Goal: Transaction & Acquisition: Purchase product/service

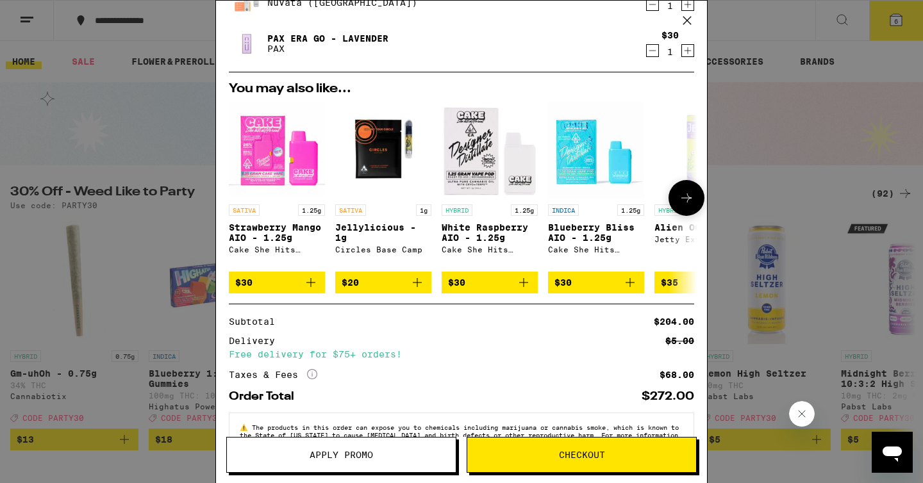
scroll to position [292, 0]
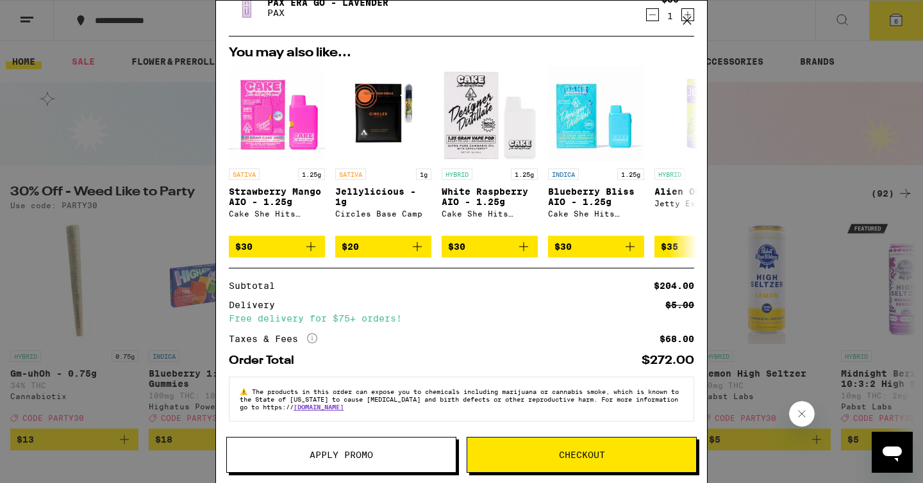
click at [403, 466] on button "Apply Promo" at bounding box center [341, 455] width 230 height 36
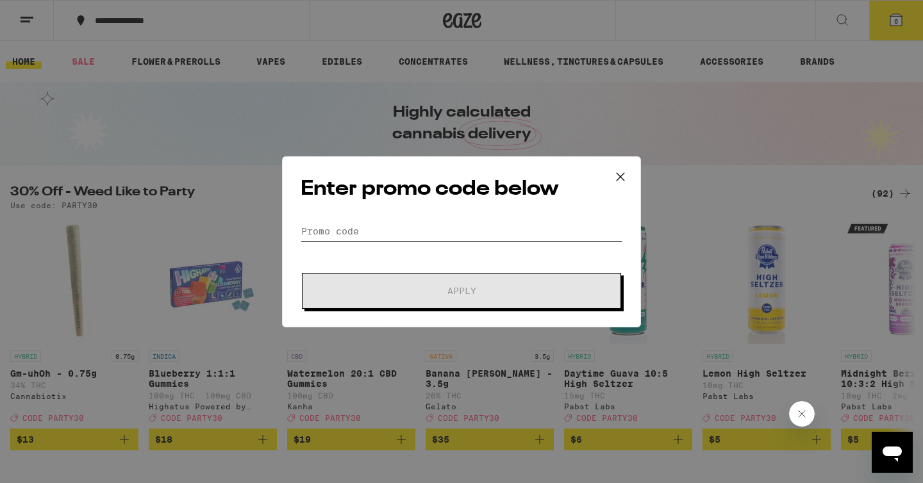
click at [393, 227] on input "Promo Code" at bounding box center [462, 231] width 322 height 19
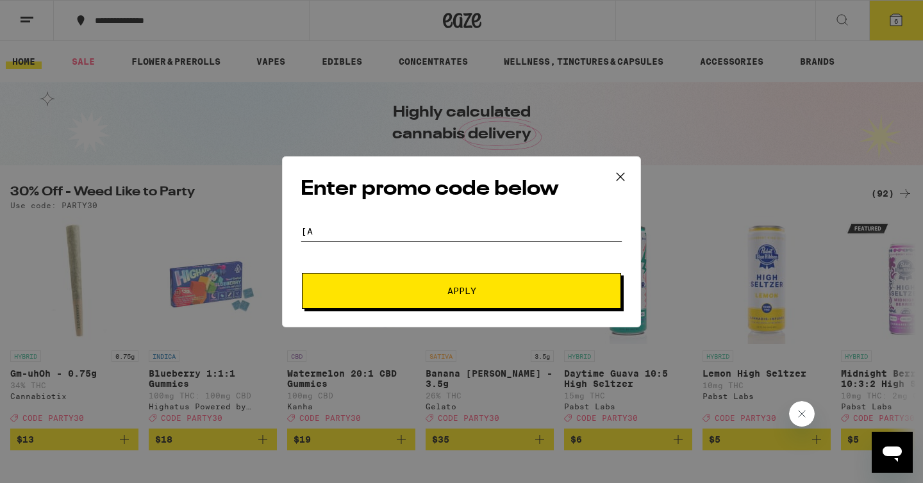
type input "["
type input "party30"
click at [416, 287] on span "Apply" at bounding box center [461, 290] width 231 height 9
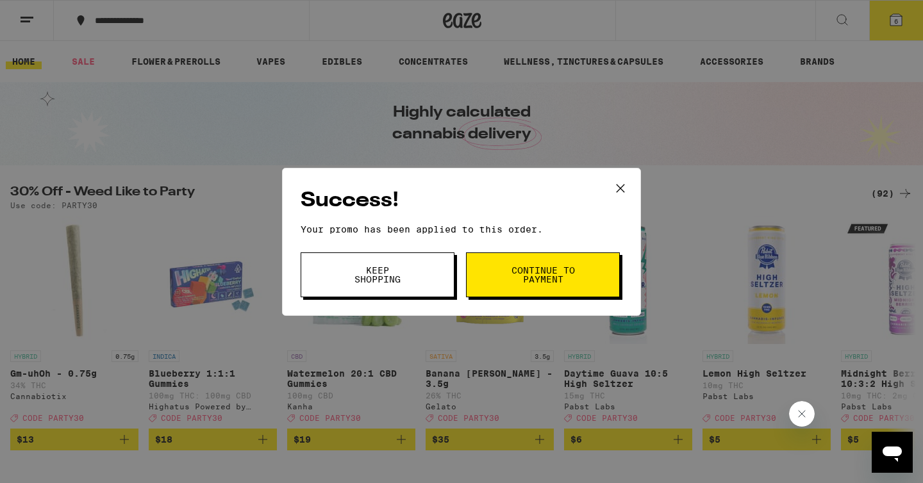
click at [497, 283] on button "Continue to payment" at bounding box center [543, 274] width 154 height 45
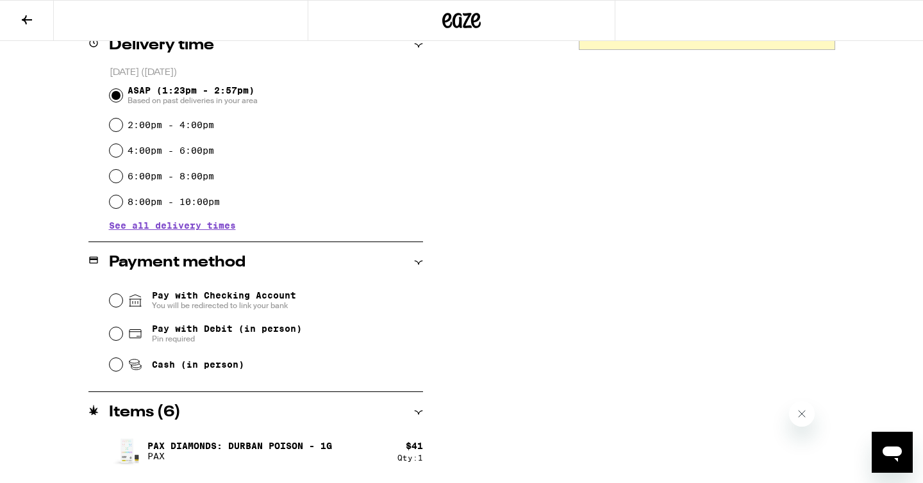
scroll to position [356, 0]
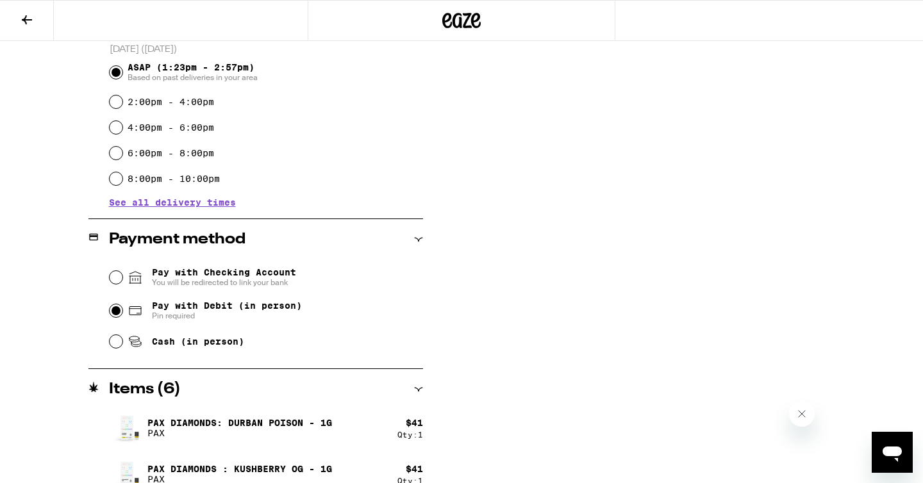
click at [116, 311] on input "Pay with Debit (in person) Pin required" at bounding box center [116, 310] width 13 height 13
radio input "true"
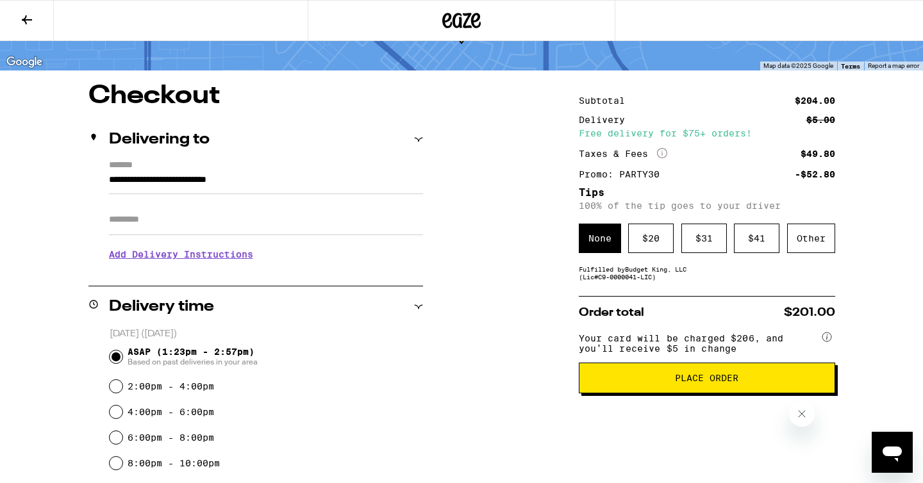
scroll to position [74, 0]
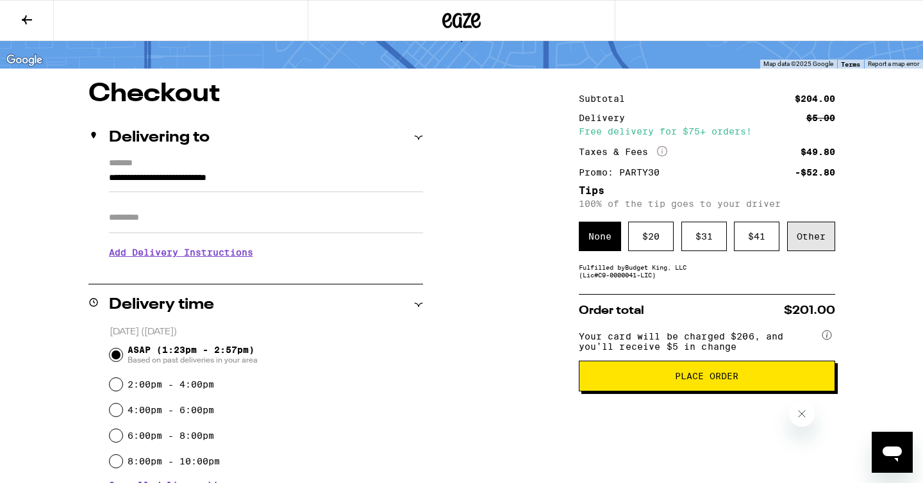
click at [811, 235] on div "Other" at bounding box center [811, 236] width 48 height 29
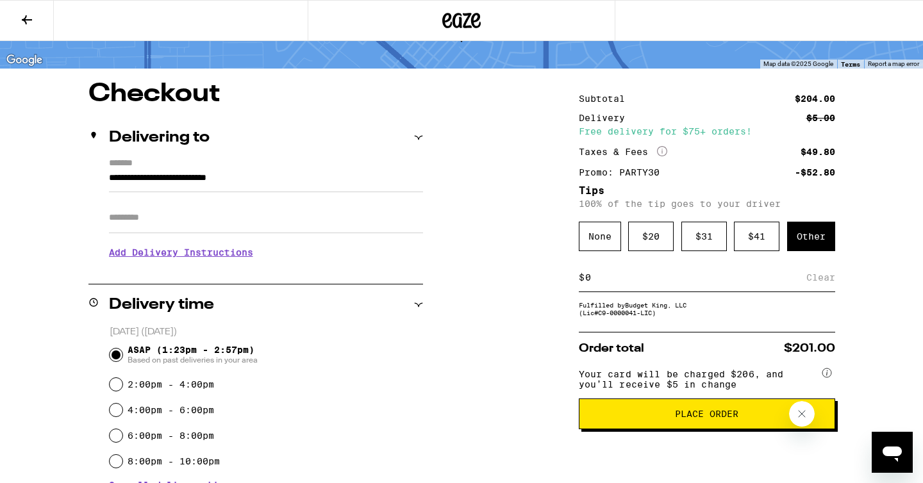
click at [715, 277] on input at bounding box center [695, 278] width 222 height 12
type input "15"
click at [812, 284] on div "Save" at bounding box center [823, 277] width 23 height 28
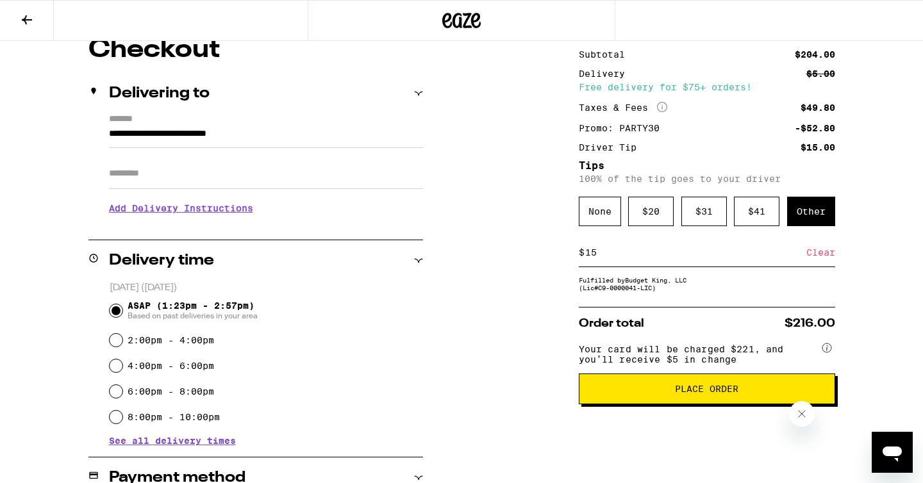
scroll to position [110, 0]
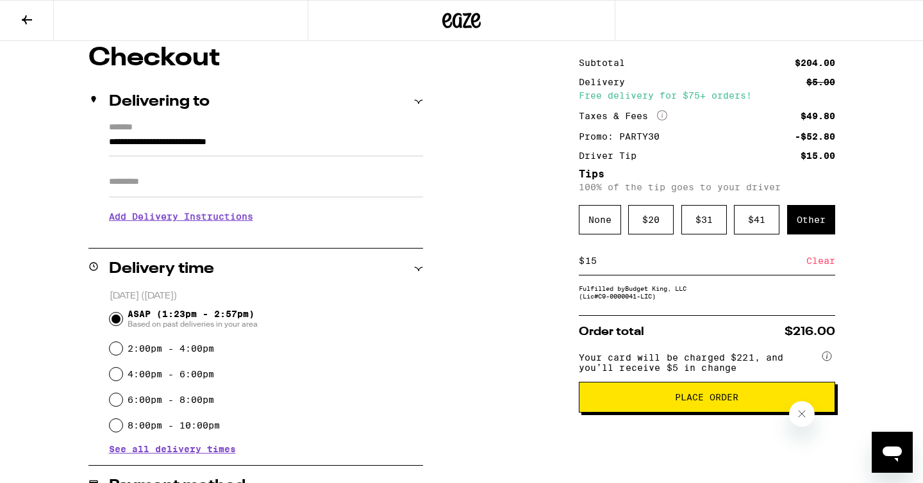
click at [761, 402] on span "Place Order" at bounding box center [706, 397] width 235 height 9
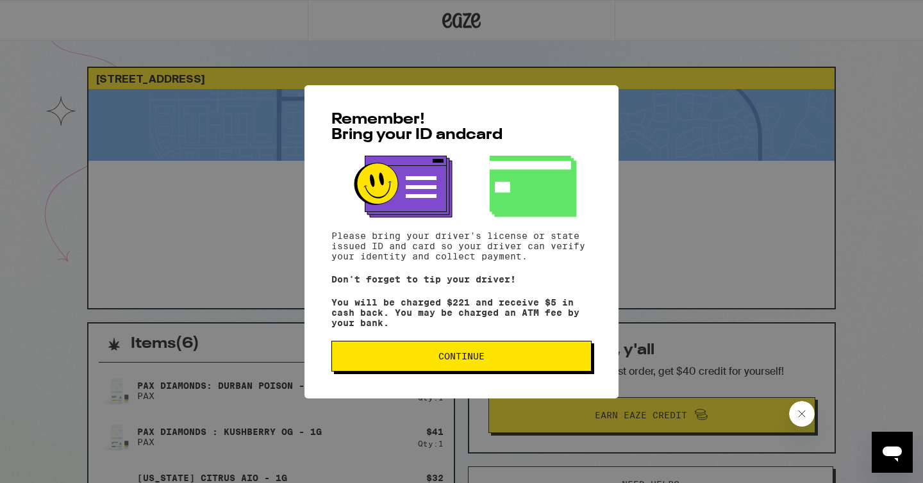
click at [411, 361] on span "Continue" at bounding box center [461, 356] width 238 height 9
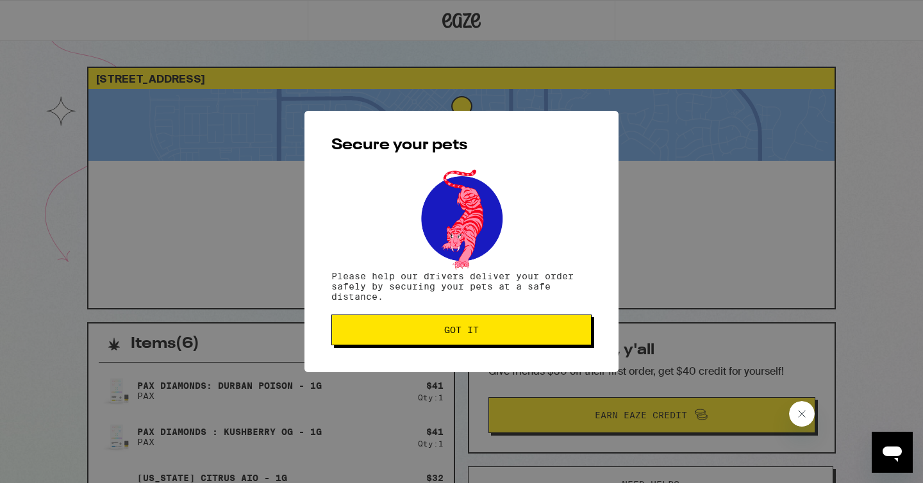
click at [421, 336] on button "Got it" at bounding box center [461, 330] width 260 height 31
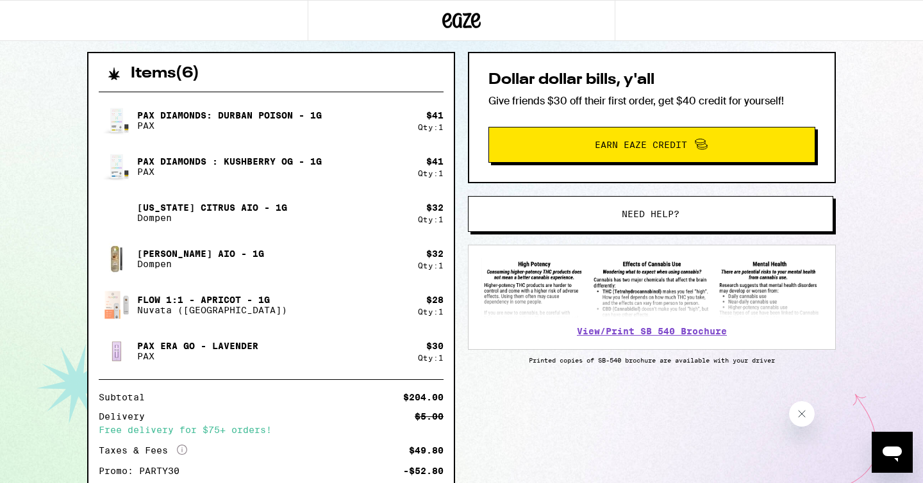
scroll to position [272, 0]
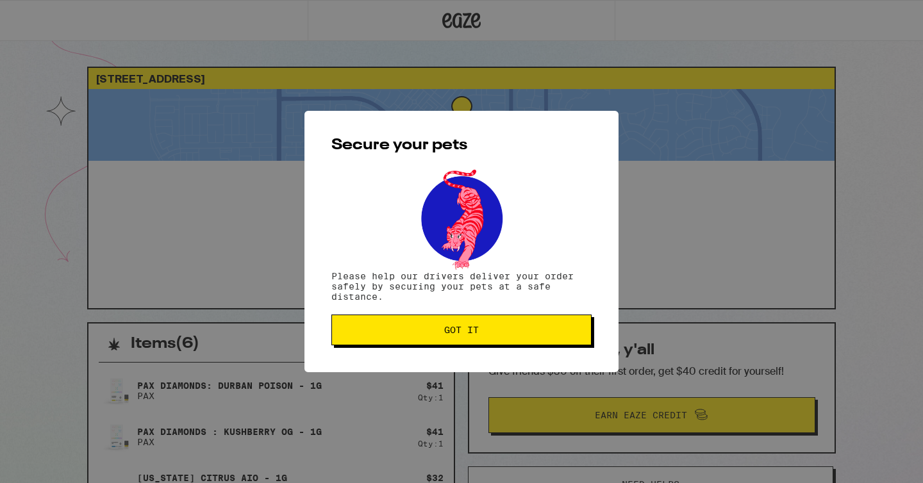
click at [427, 345] on button "Got it" at bounding box center [461, 330] width 260 height 31
